Goal: Task Accomplishment & Management: Use online tool/utility

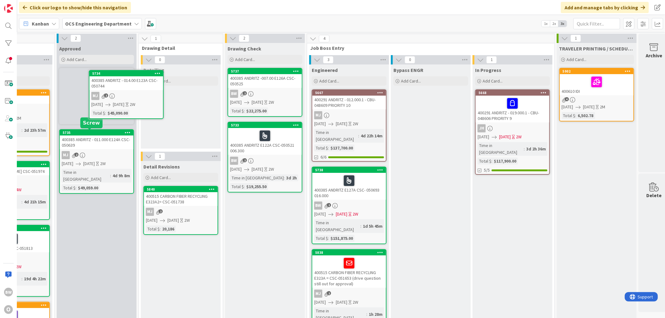
scroll to position [0, 459]
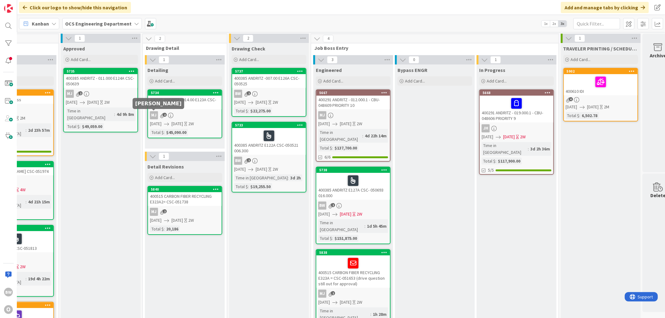
drag, startPoint x: 155, startPoint y: 118, endPoint x: 188, endPoint y: 110, distance: 34.1
click at [188, 110] on link "5734 400385 ANDRITZ - 014.00 E123A CSC-050744 MJ 2 08/05/2025 08/19/2025 2W Tot…" at bounding box center [185, 114] width 75 height 49
click at [194, 113] on div "MJ 2" at bounding box center [185, 115] width 74 height 8
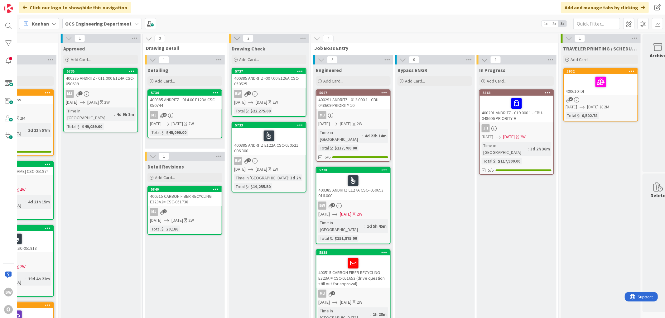
click at [195, 111] on div "MJ 2" at bounding box center [185, 115] width 74 height 8
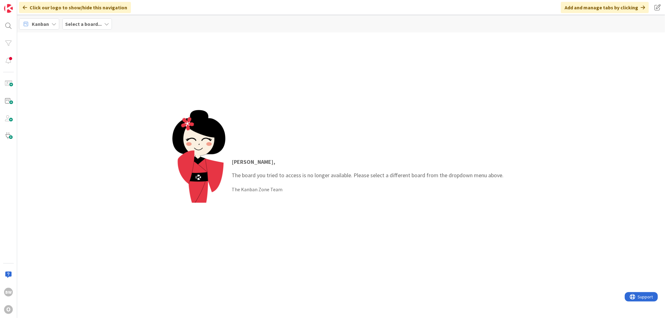
click at [96, 27] on b "Select a board..." at bounding box center [83, 24] width 36 height 6
click at [97, 74] on h4 "OCS Engineering Department" at bounding box center [112, 77] width 85 height 6
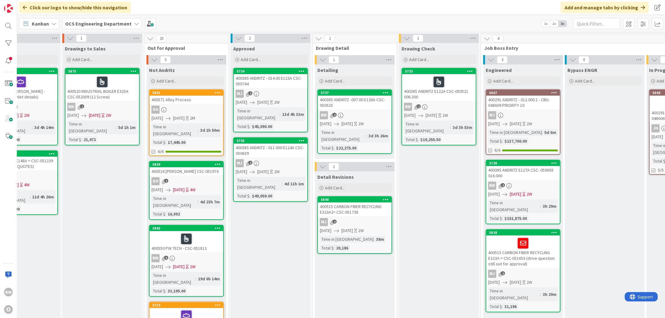
scroll to position [0, 313]
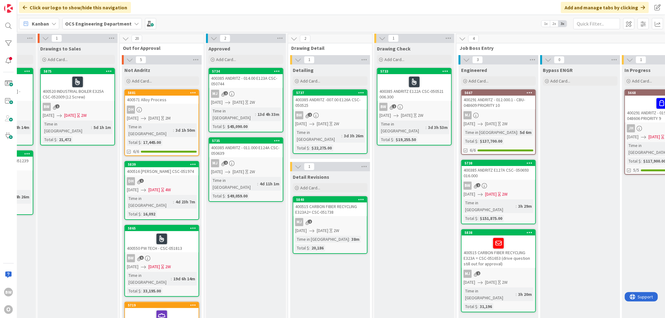
click at [252, 86] on div "400385 ANDRITZ - 014.00 E123A CSC-050744" at bounding box center [246, 81] width 74 height 14
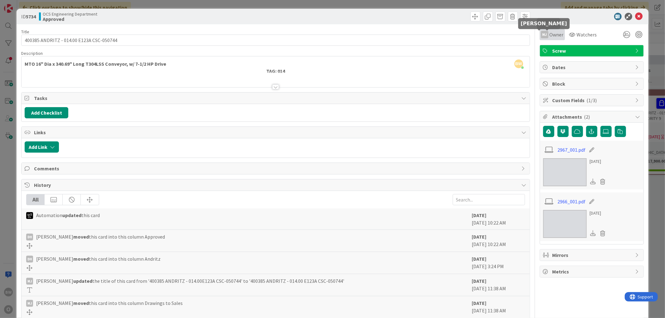
click at [541, 34] on div "MJ" at bounding box center [544, 34] width 7 height 7
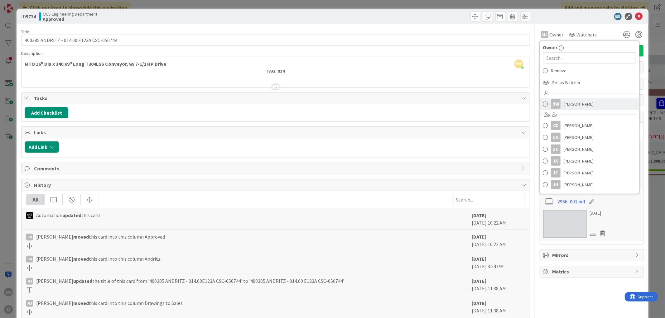
click at [577, 104] on span "[PERSON_NAME]" at bounding box center [579, 103] width 30 height 9
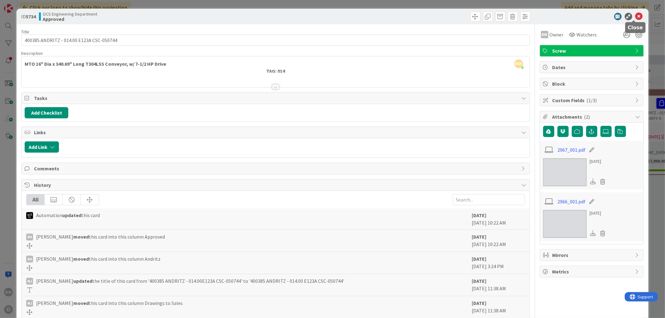
click at [636, 17] on icon at bounding box center [639, 16] width 7 height 7
